Goal: Complete application form

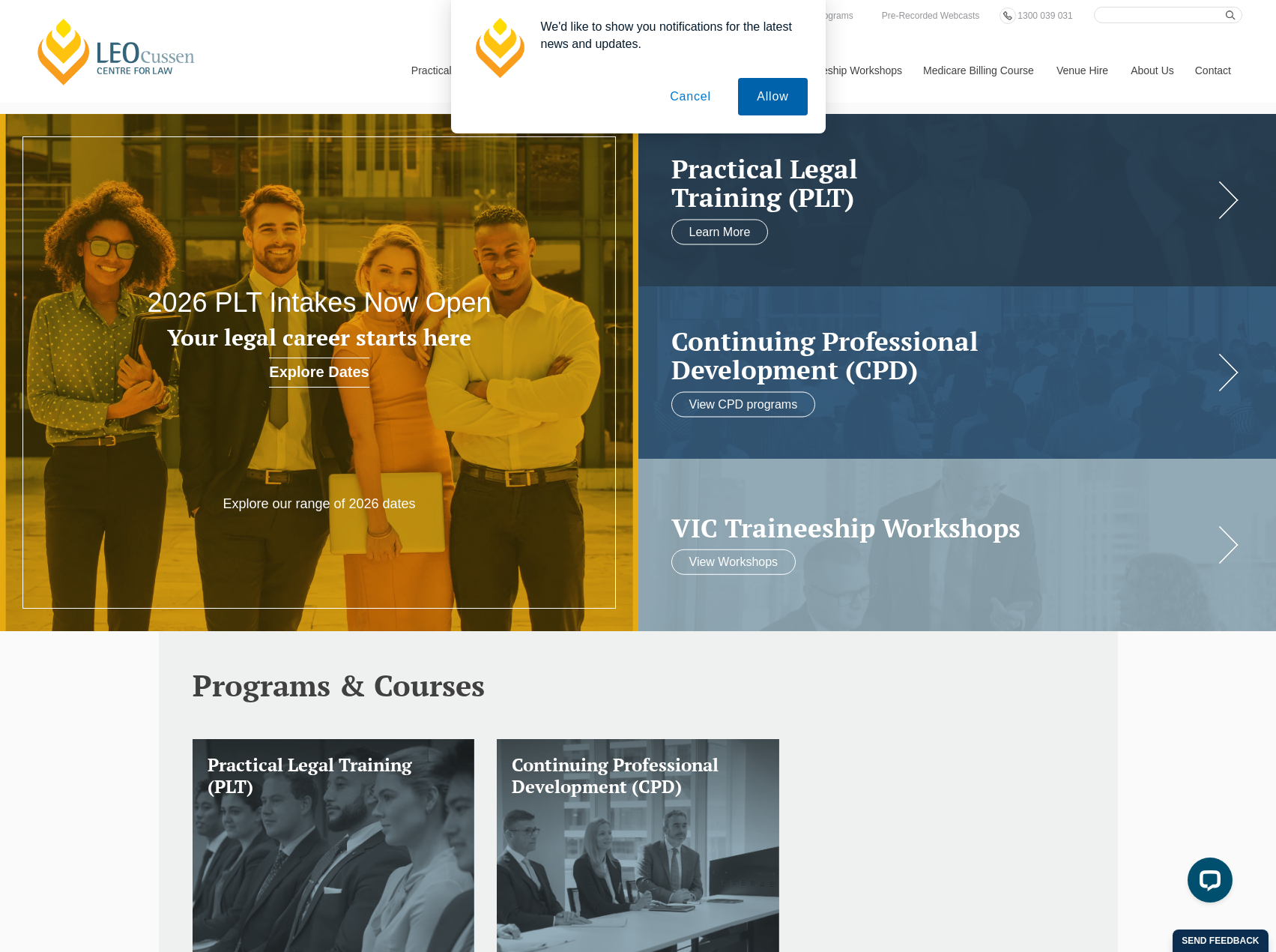
click at [773, 101] on button "Allow" at bounding box center [772, 96] width 69 height 38
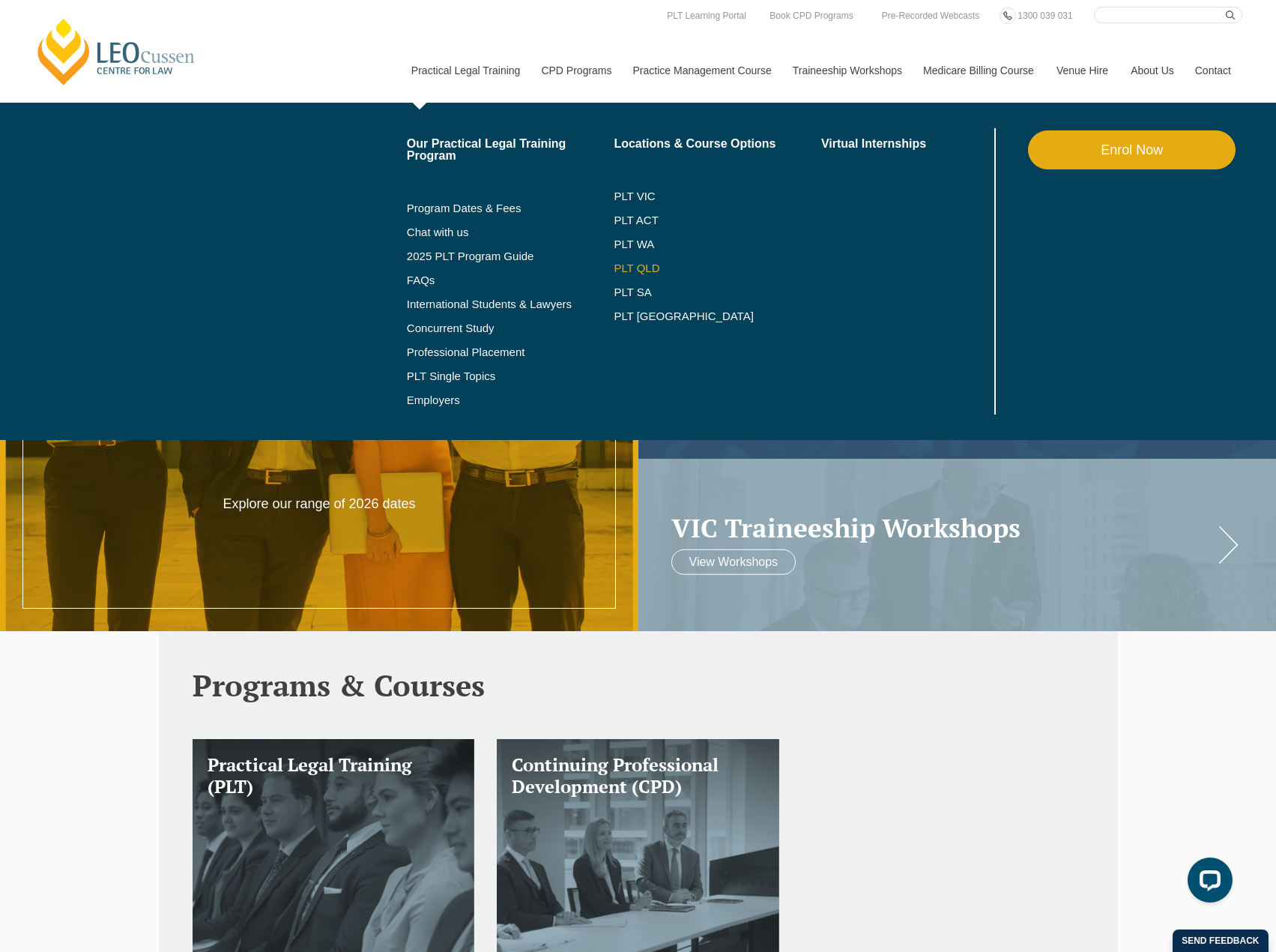
click at [629, 265] on link "PLT QLD" at bounding box center [717, 268] width 207 height 12
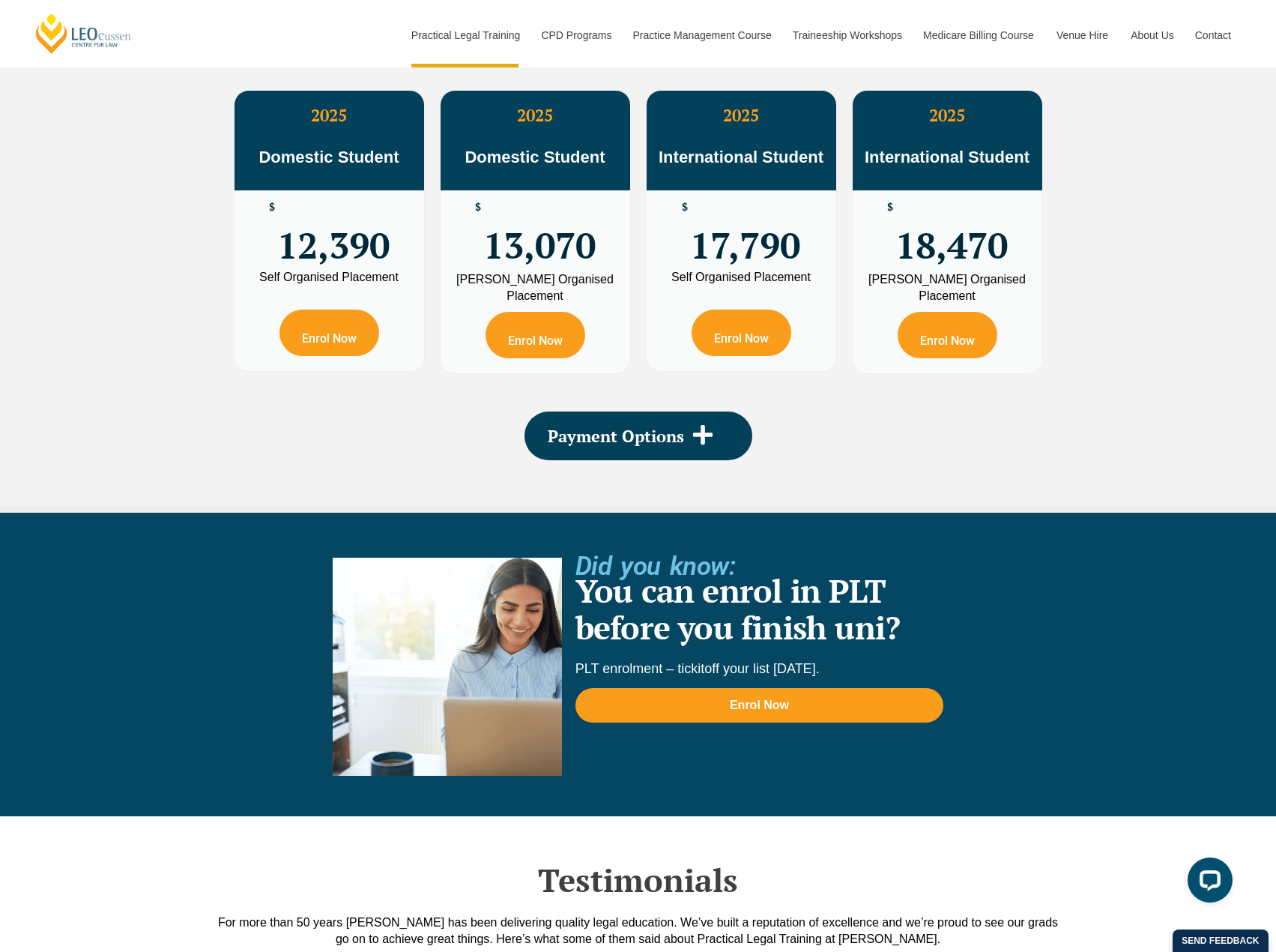
scroll to position [2548, 0]
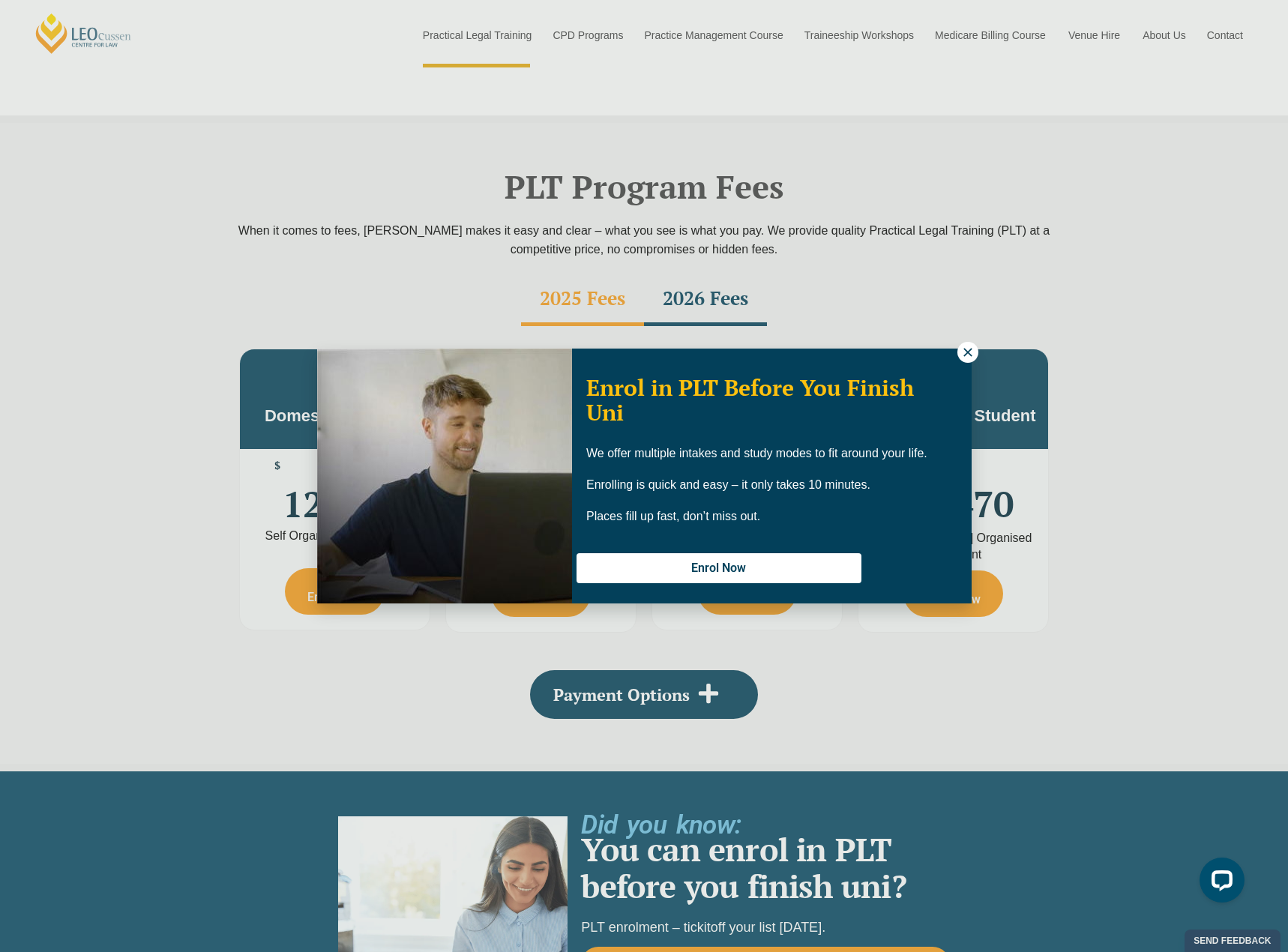
click at [478, 32] on div "Enrol in PLT Before You Finish Uni We offer multiple intakes and study modes to…" at bounding box center [644, 476] width 1288 height 952
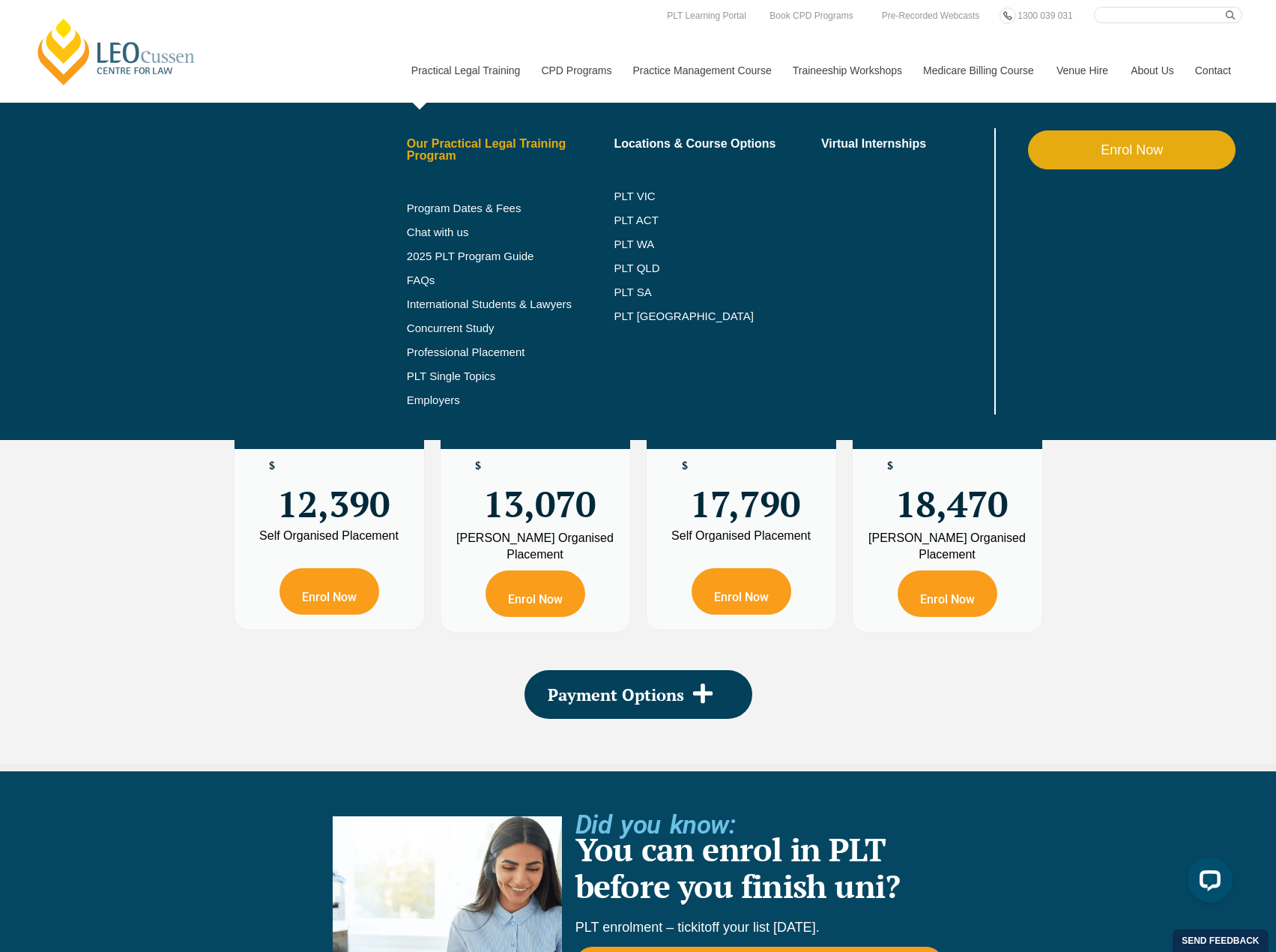
click at [453, 141] on link "Our Practical Legal Training Program" at bounding box center [510, 150] width 207 height 24
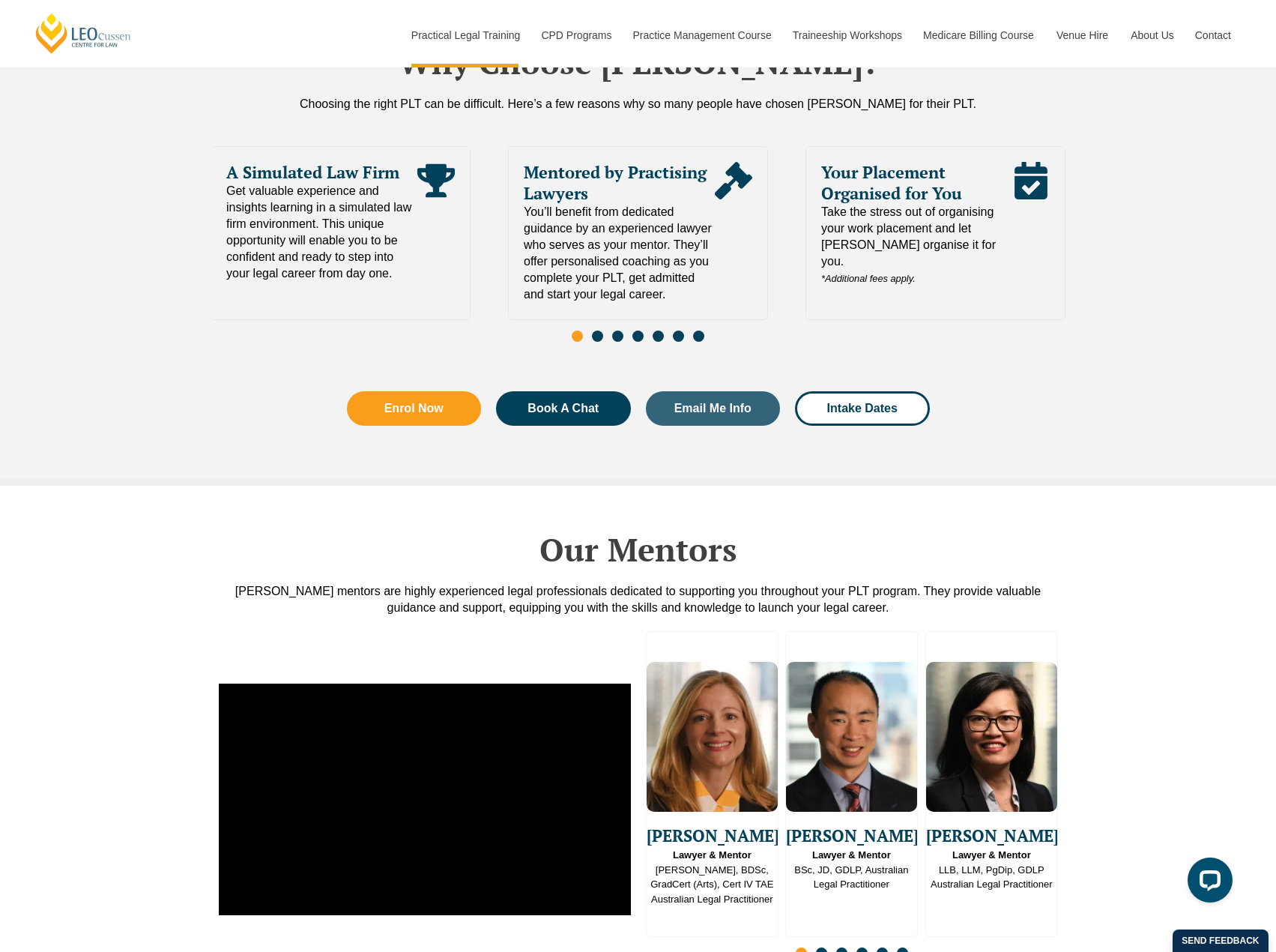
scroll to position [3540, 0]
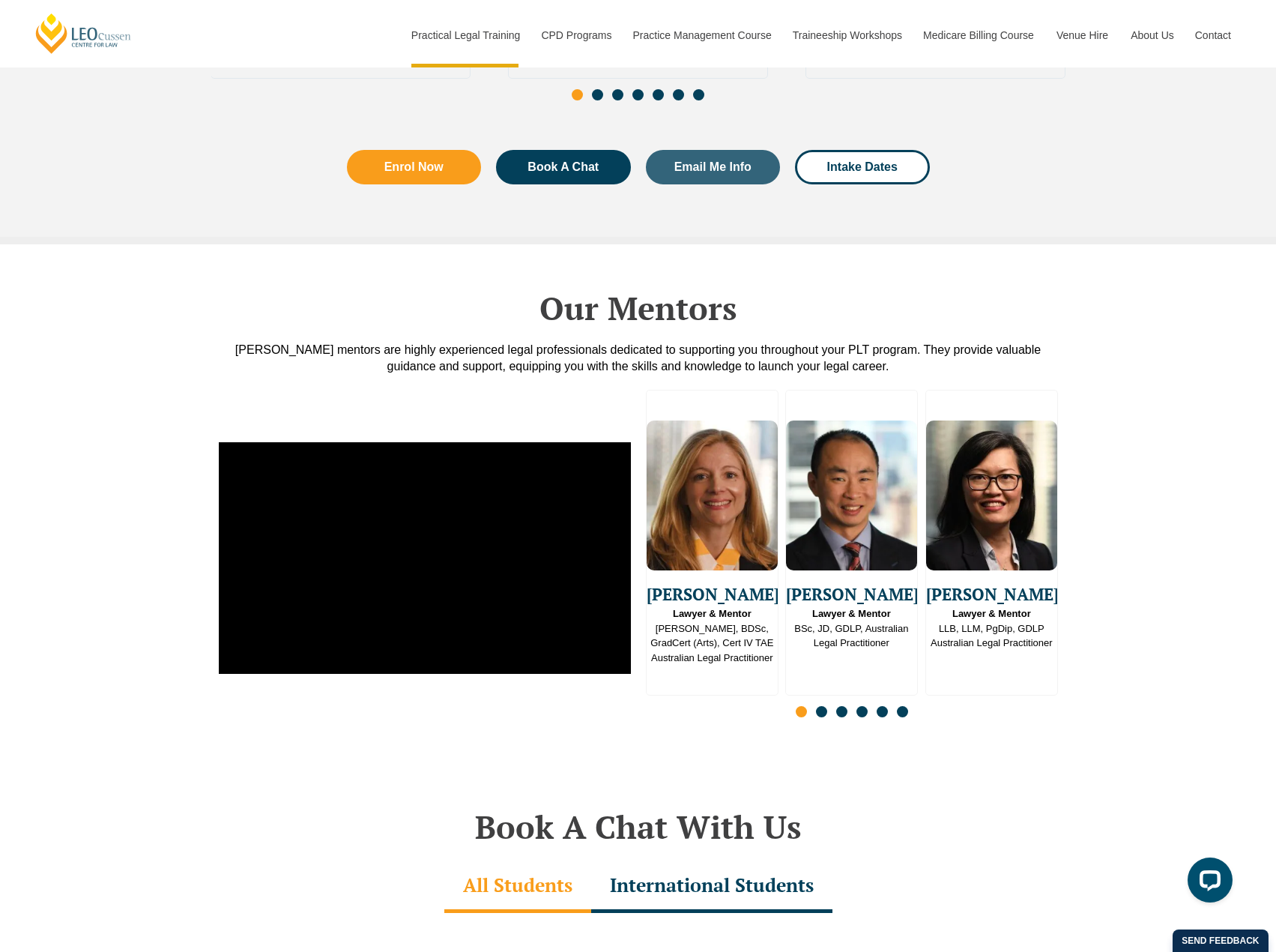
click at [822, 706] on span "Go to slide 2" at bounding box center [822, 712] width 11 height 11
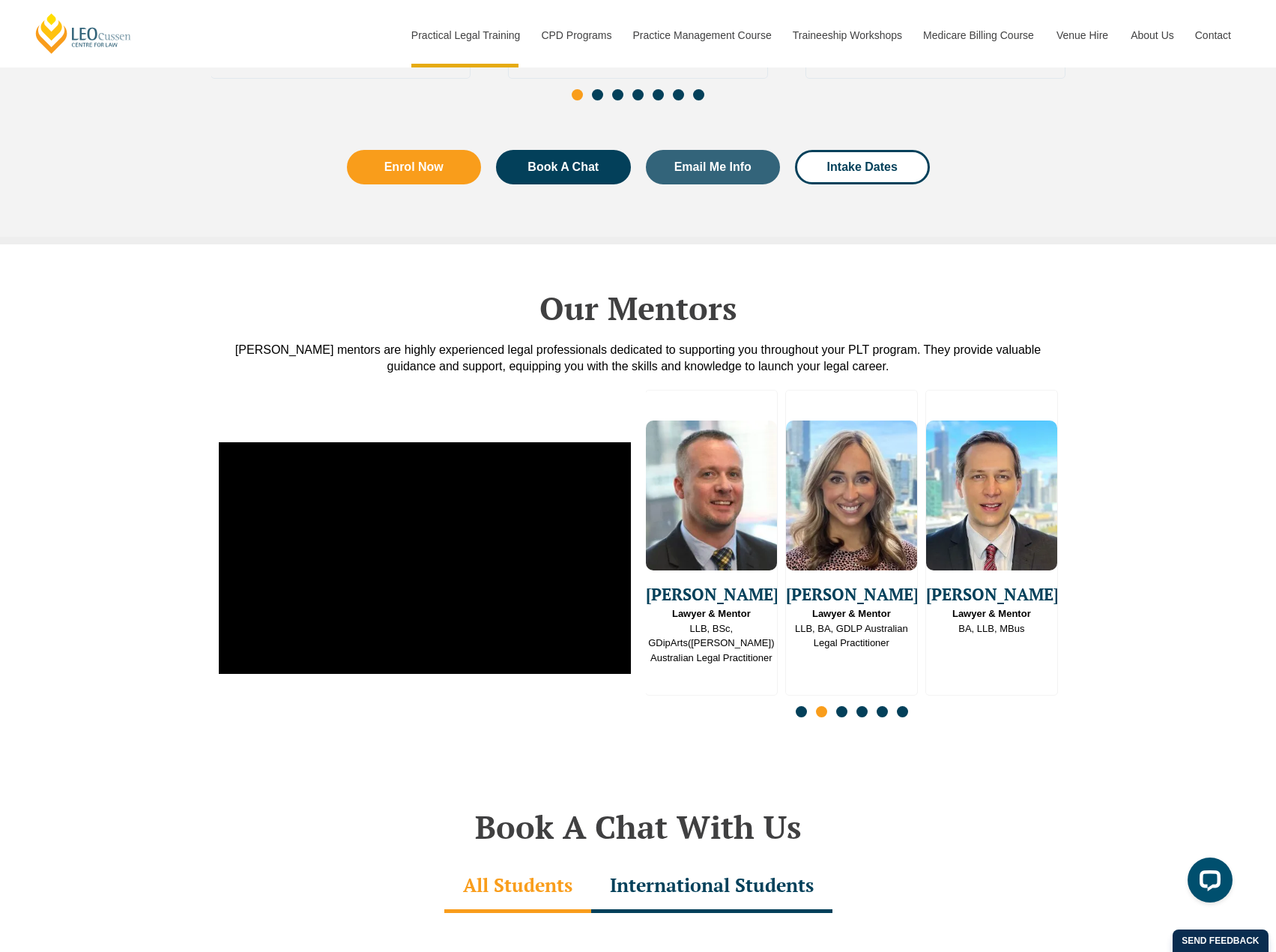
click at [841, 706] on span "Go to slide 3" at bounding box center [841, 712] width 11 height 11
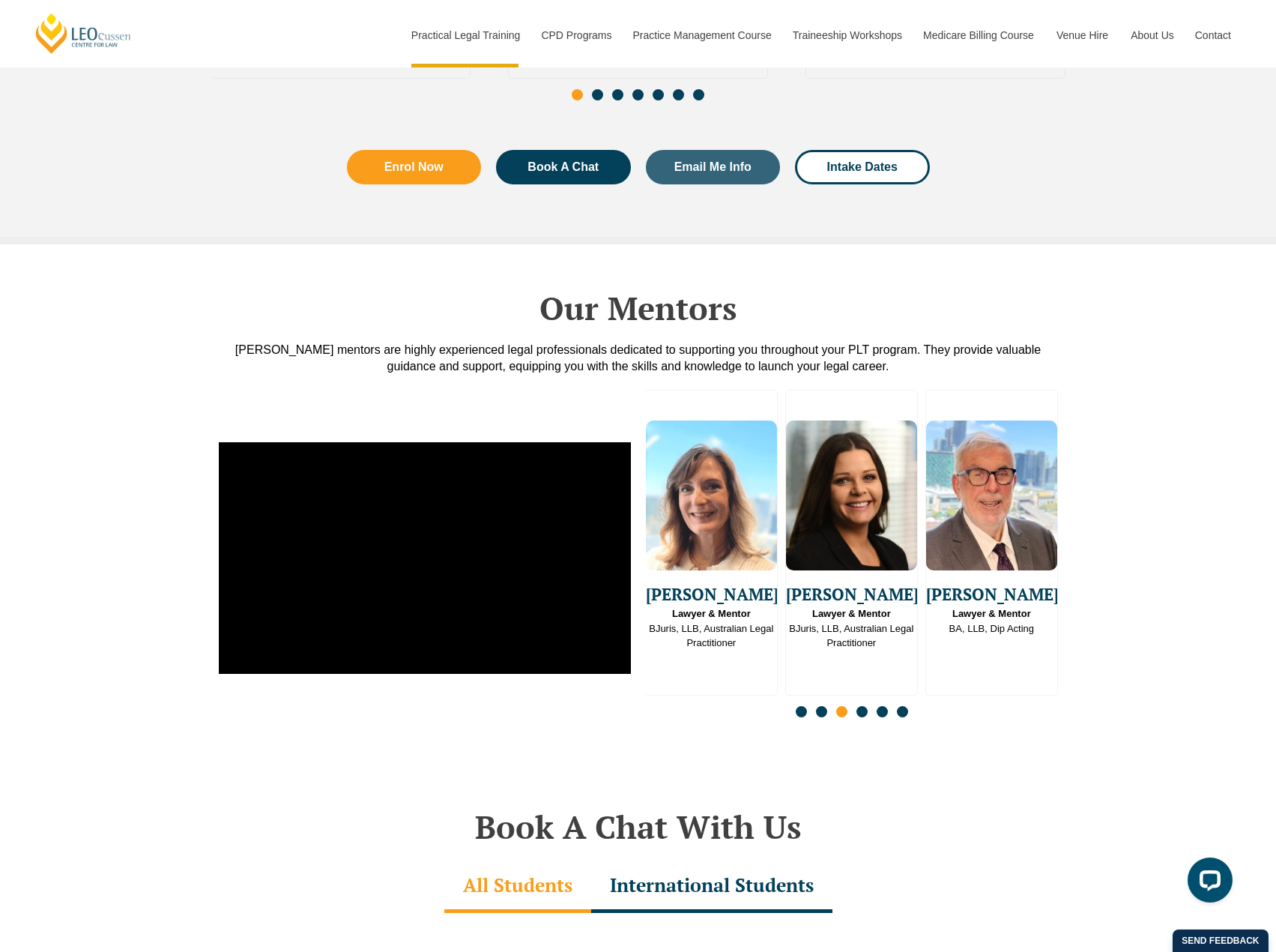
click at [864, 706] on span "Go to slide 4" at bounding box center [861, 712] width 11 height 11
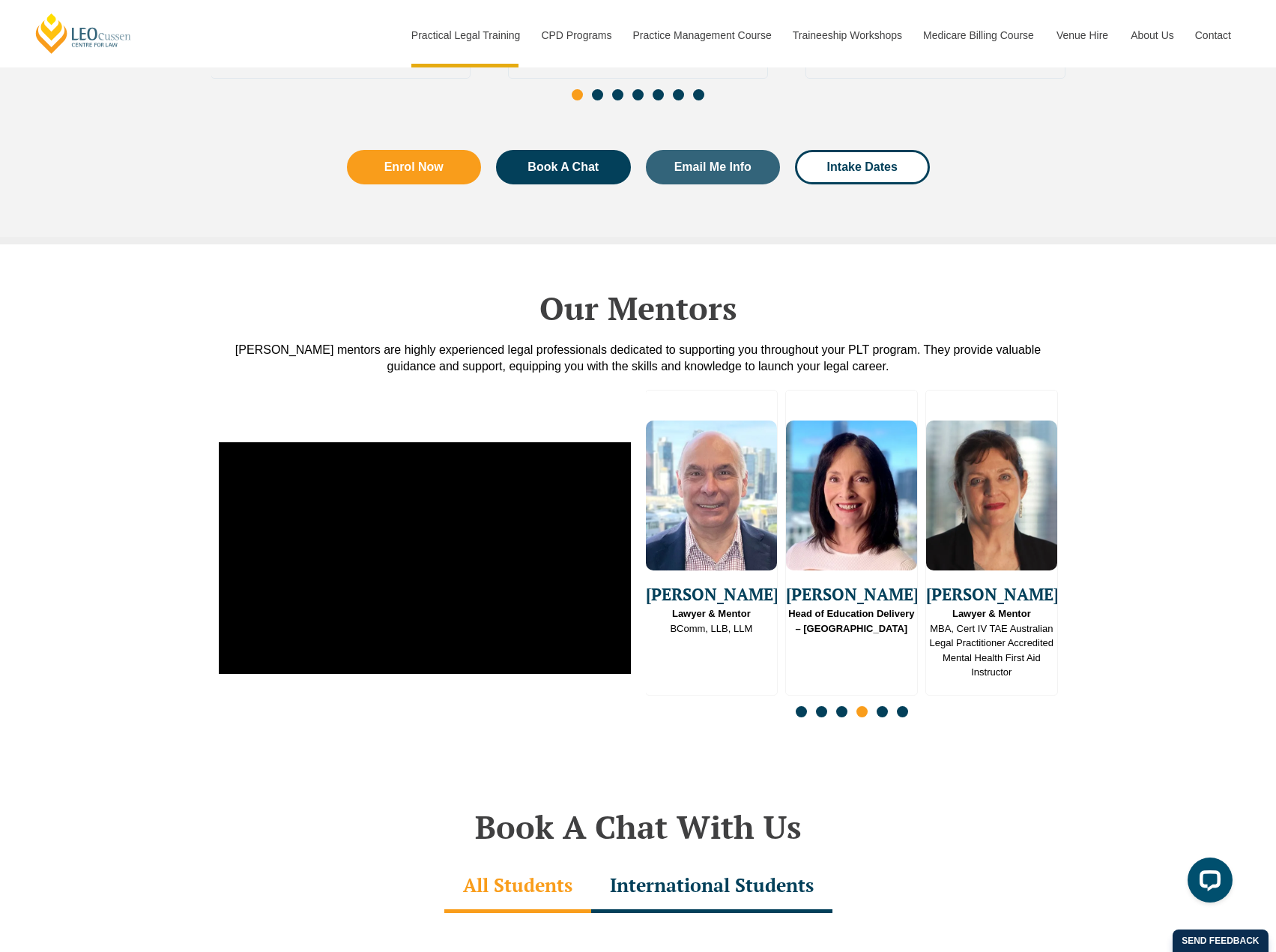
click at [880, 706] on span "Go to slide 5" at bounding box center [882, 712] width 11 height 11
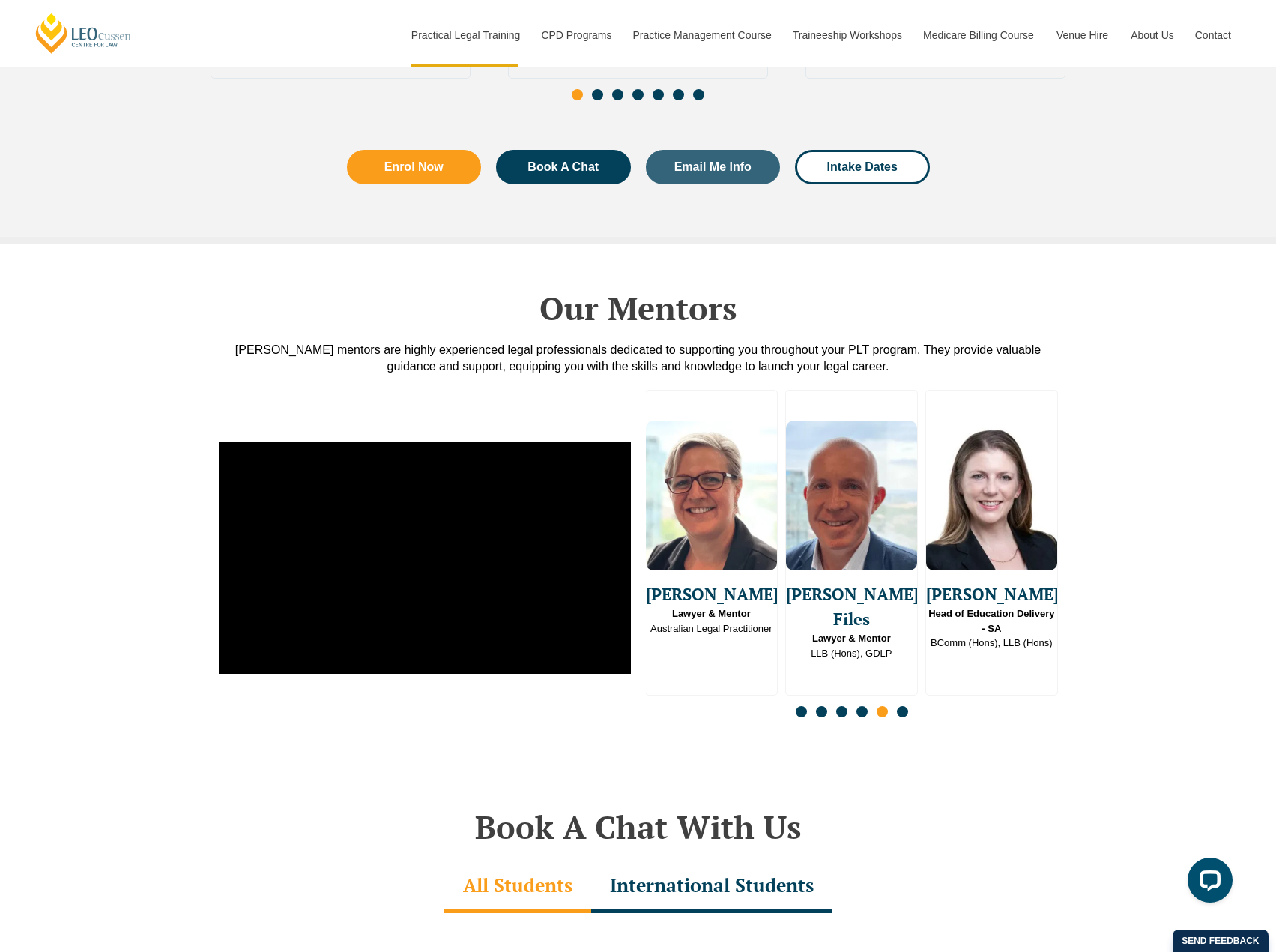
click at [902, 706] on span "Go to slide 6" at bounding box center [902, 712] width 11 height 11
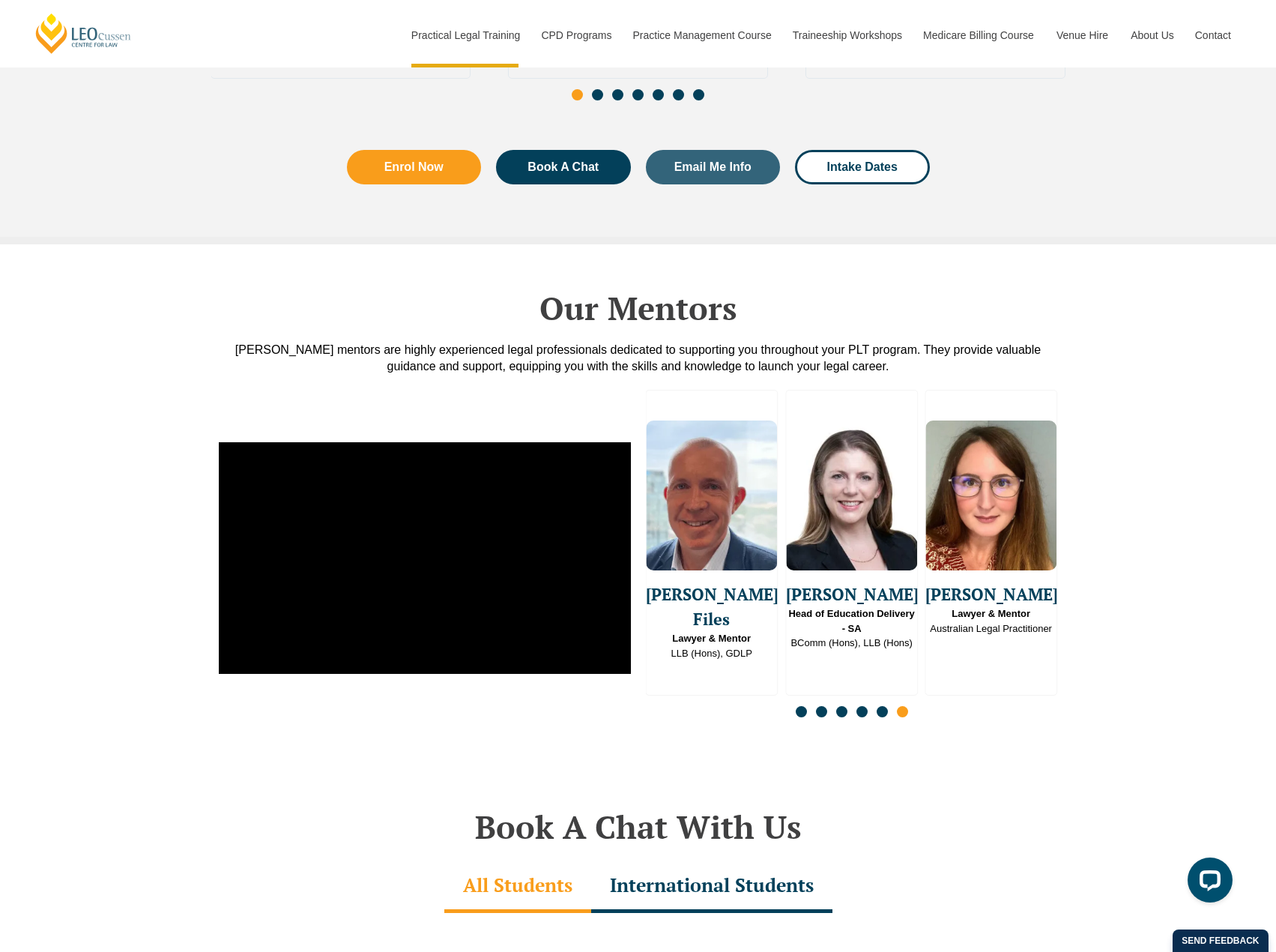
click at [800, 706] on span "Go to slide 1" at bounding box center [801, 712] width 11 height 11
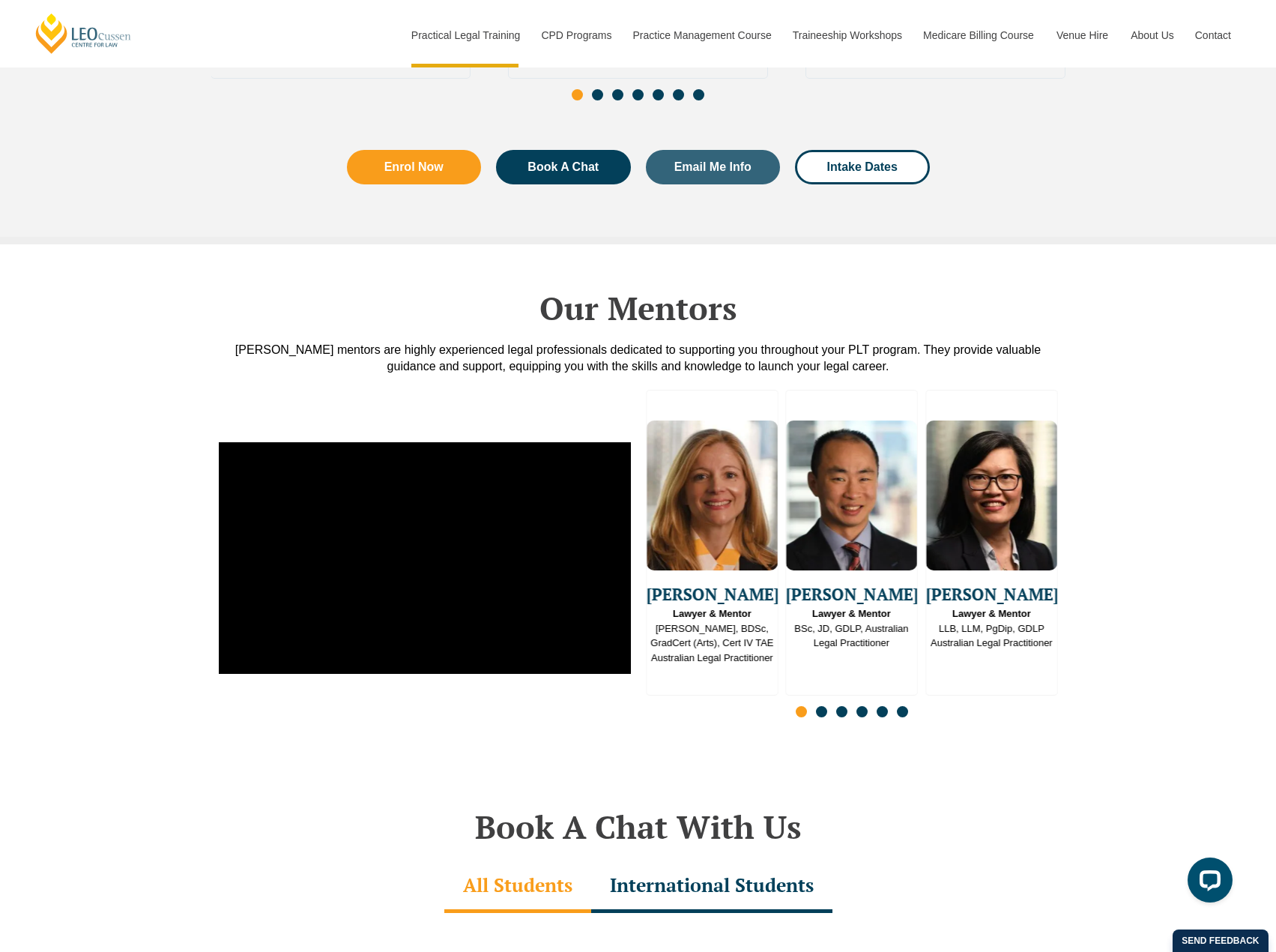
click at [823, 706] on span "Go to slide 2" at bounding box center [822, 712] width 11 height 11
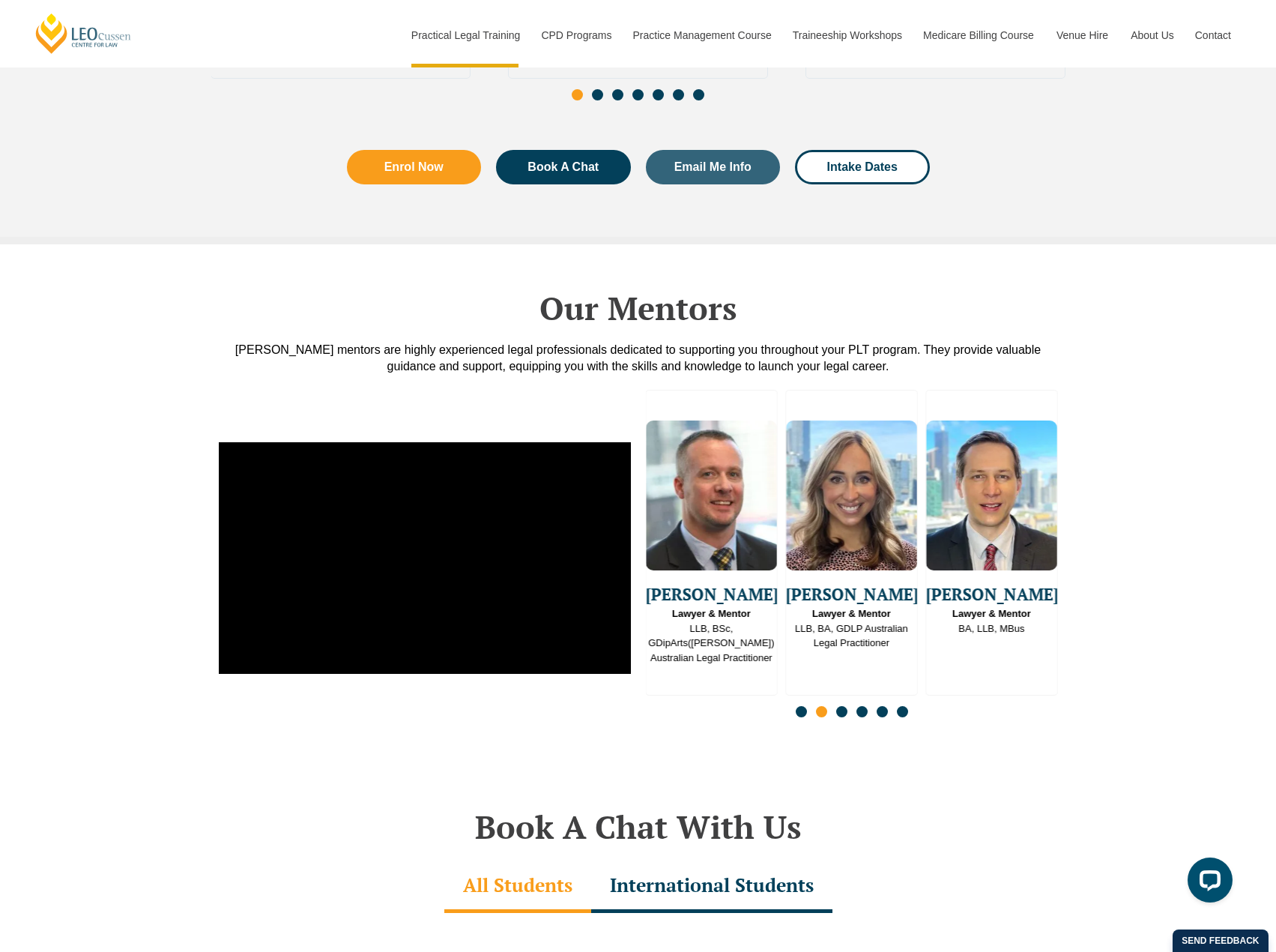
click at [840, 706] on span "Go to slide 3" at bounding box center [841, 712] width 11 height 11
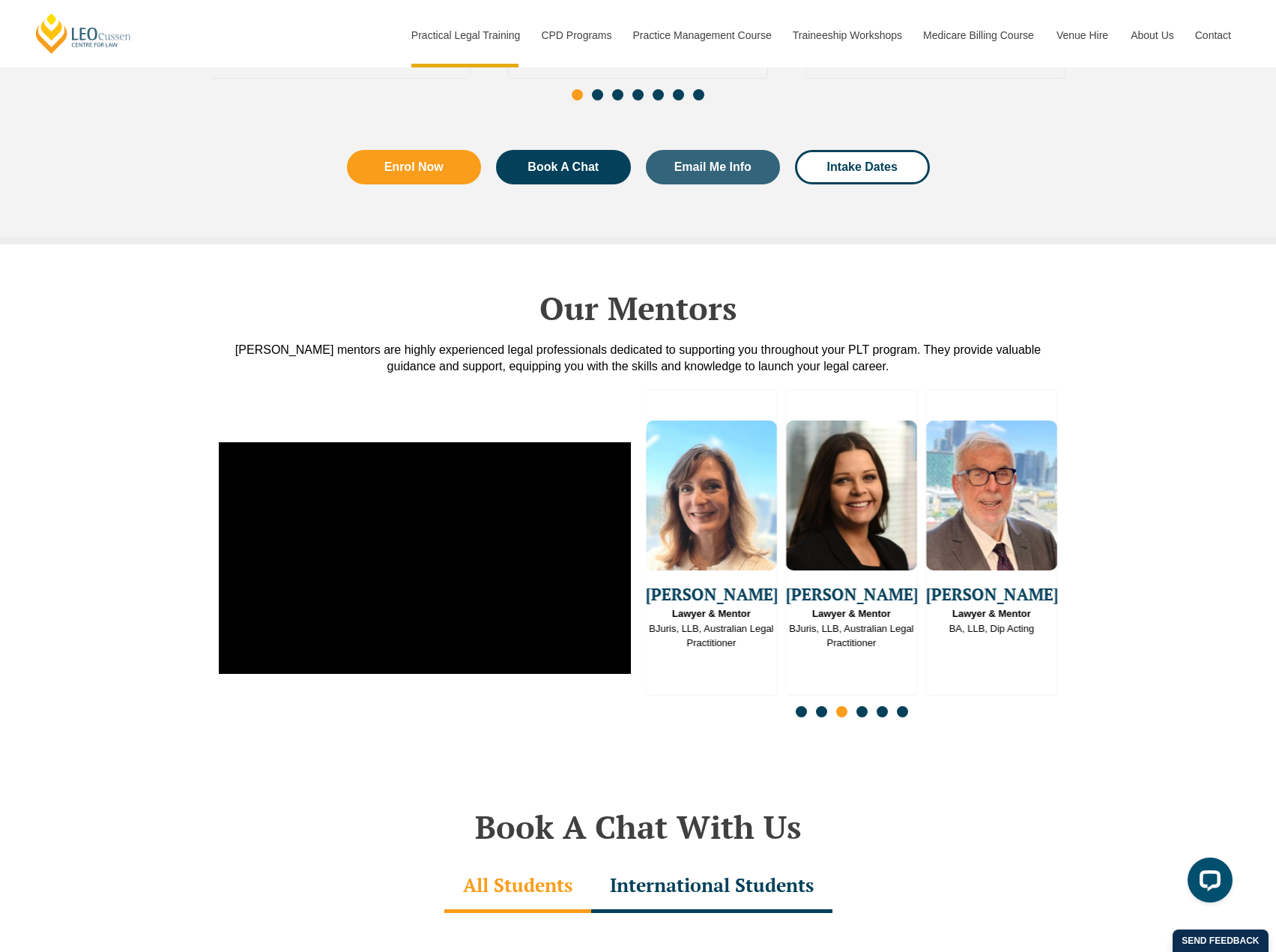
click at [859, 706] on span "Go to slide 4" at bounding box center [861, 712] width 11 height 11
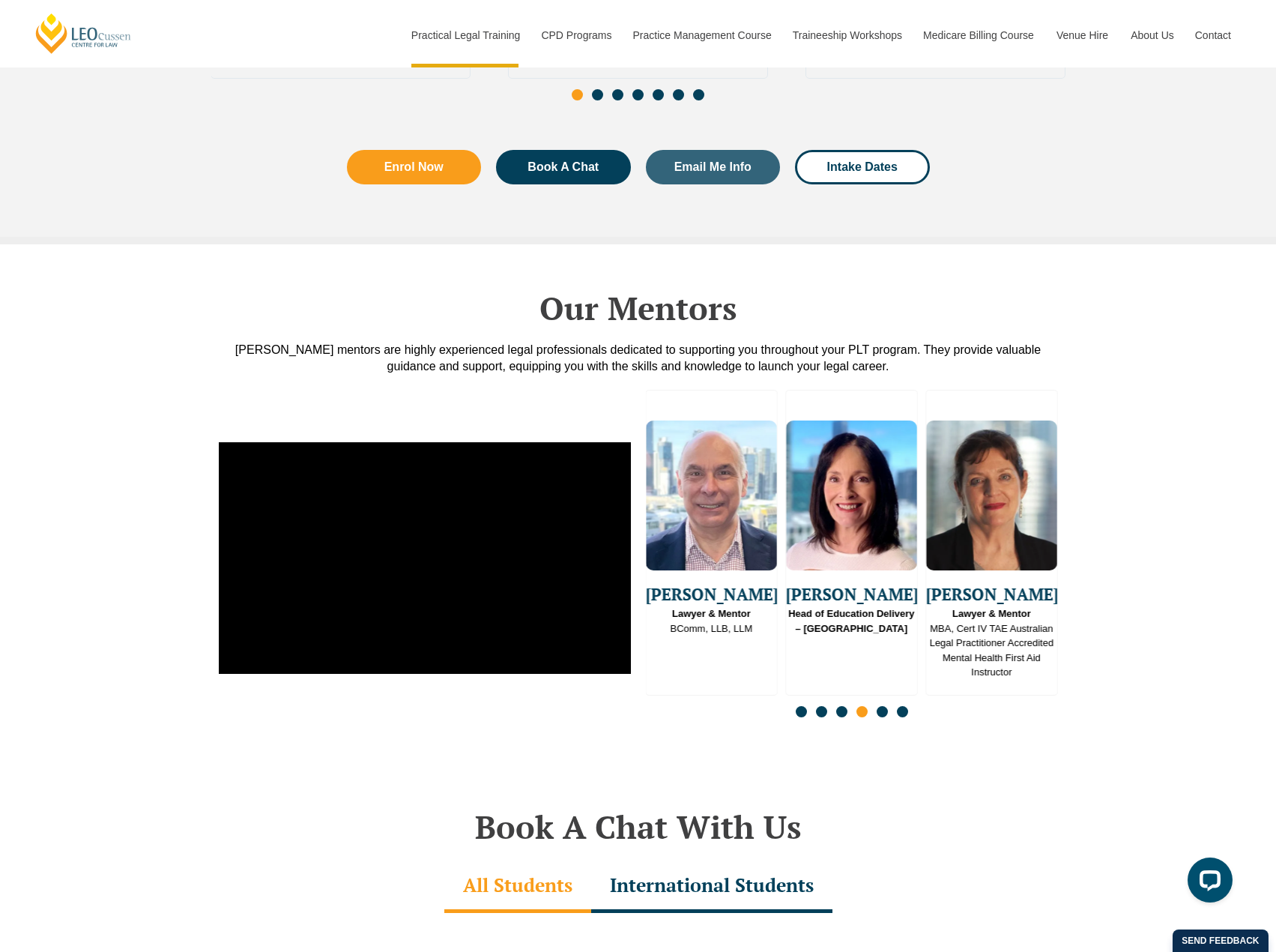
click at [880, 706] on span "Go to slide 5" at bounding box center [882, 712] width 11 height 11
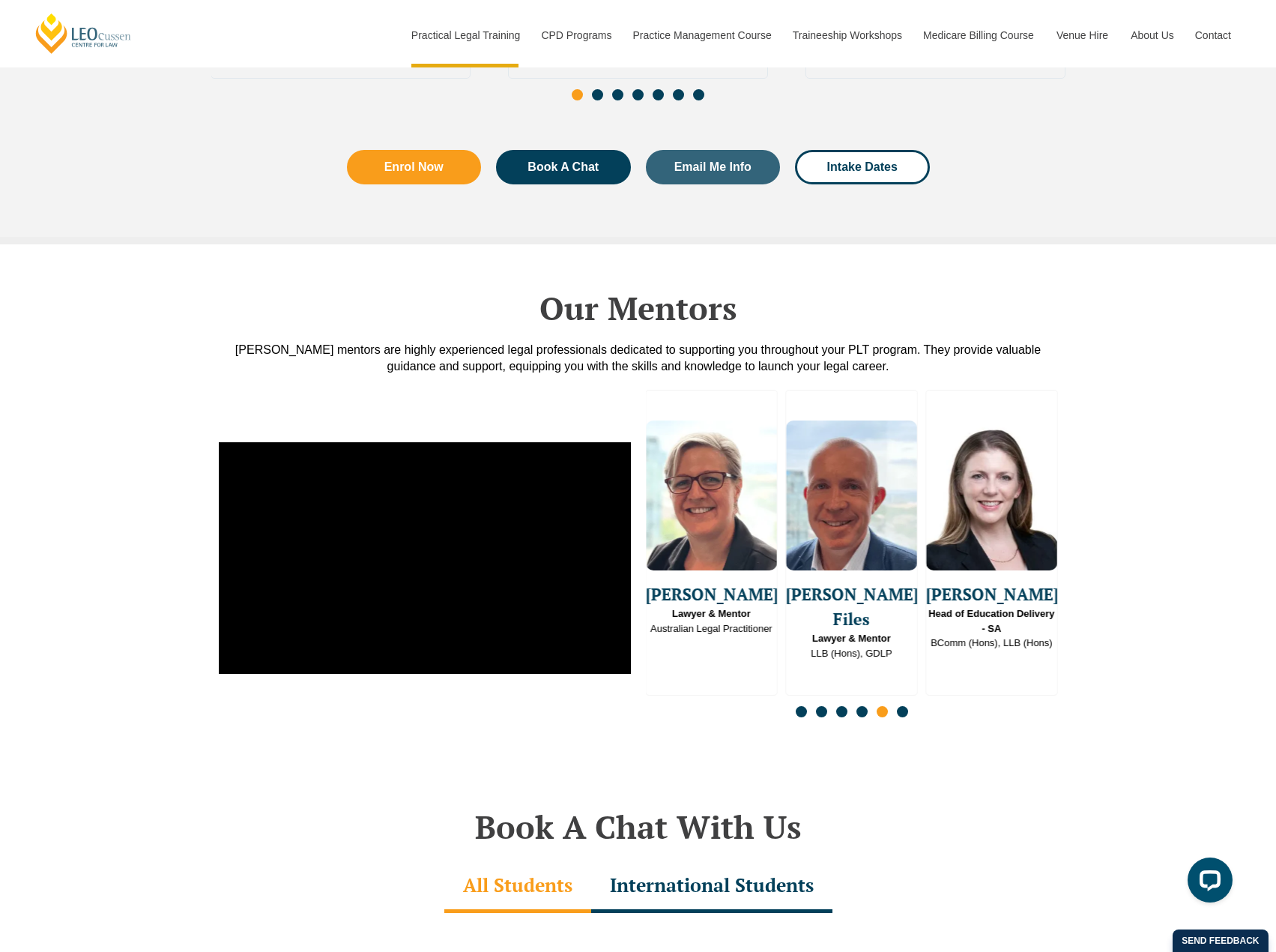
click at [901, 706] on span "Go to slide 6" at bounding box center [902, 712] width 11 height 11
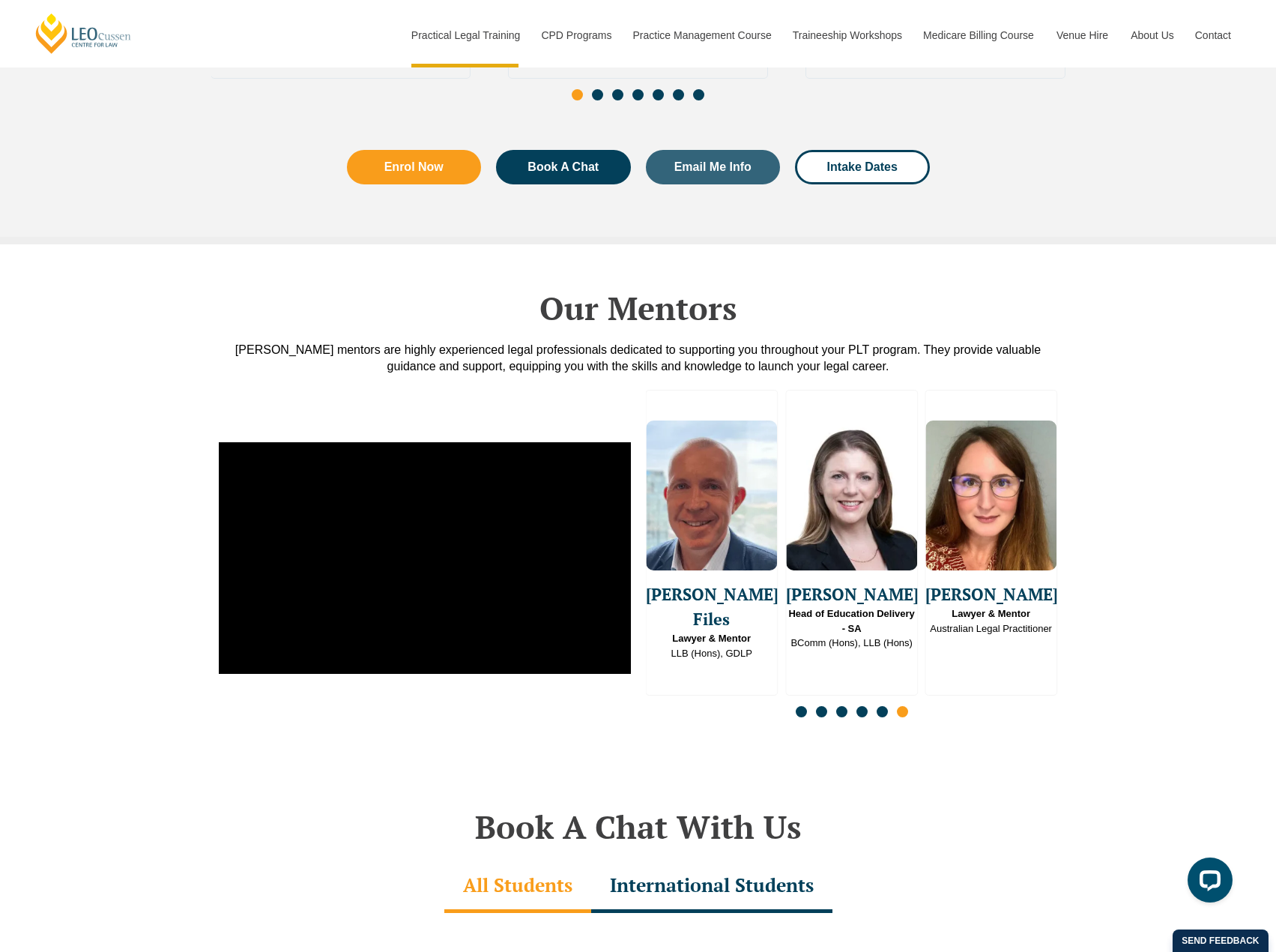
click at [805, 706] on span "Go to slide 1" at bounding box center [801, 712] width 11 height 11
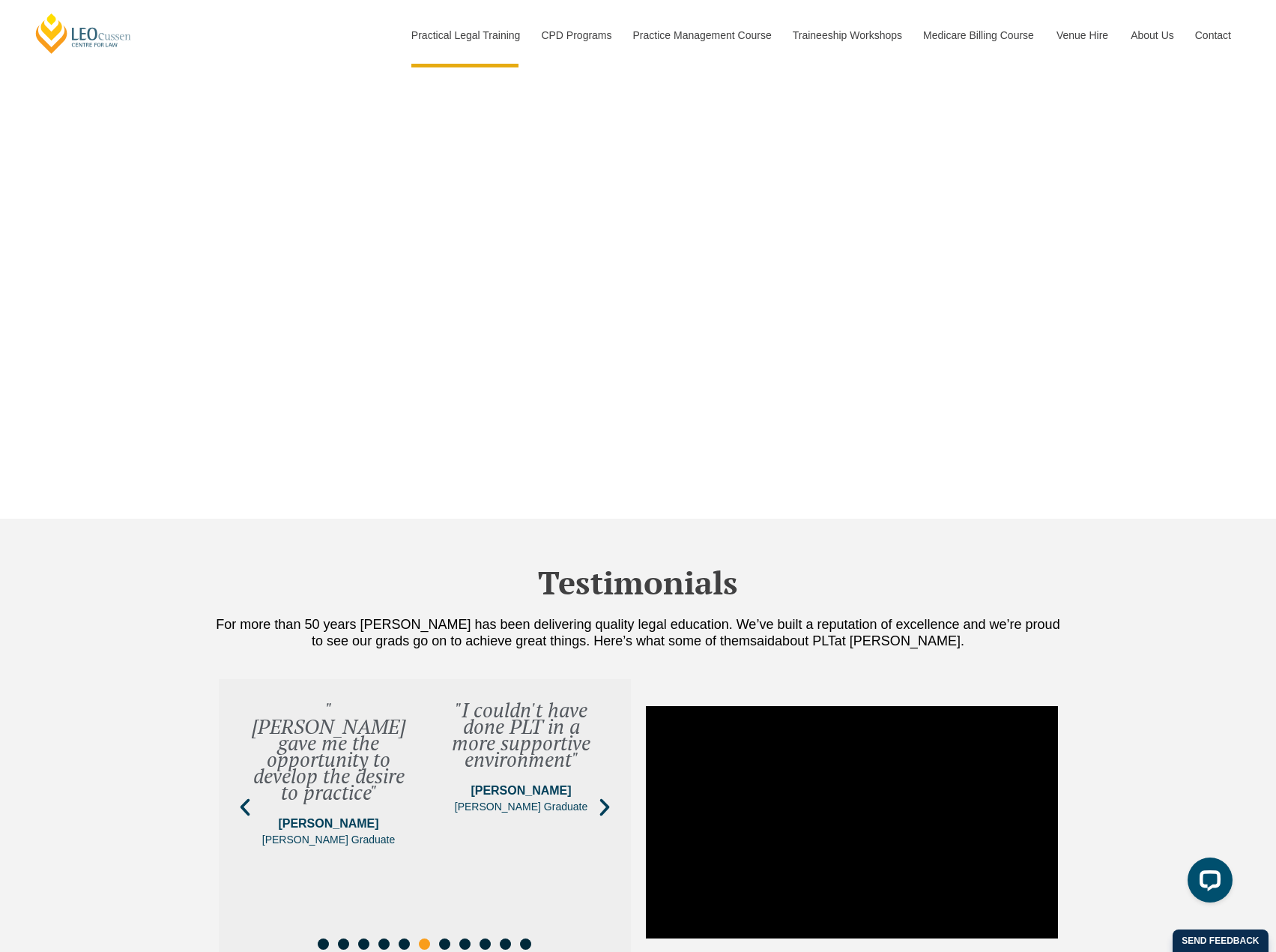
scroll to position [4346, 0]
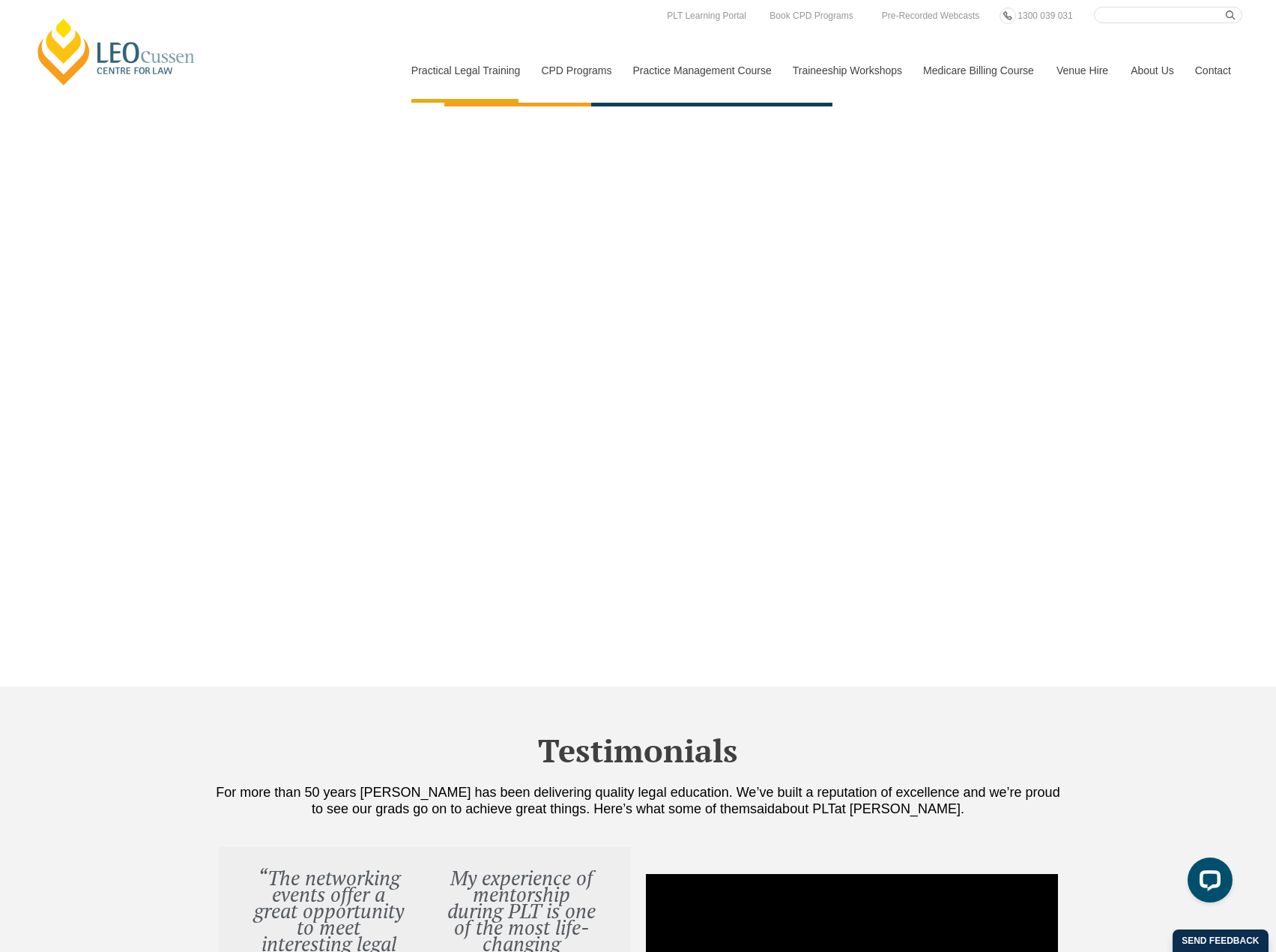
click at [115, 51] on link "[PERSON_NAME] Centre for Law" at bounding box center [117, 51] width 166 height 70
